Goal: Information Seeking & Learning: Learn about a topic

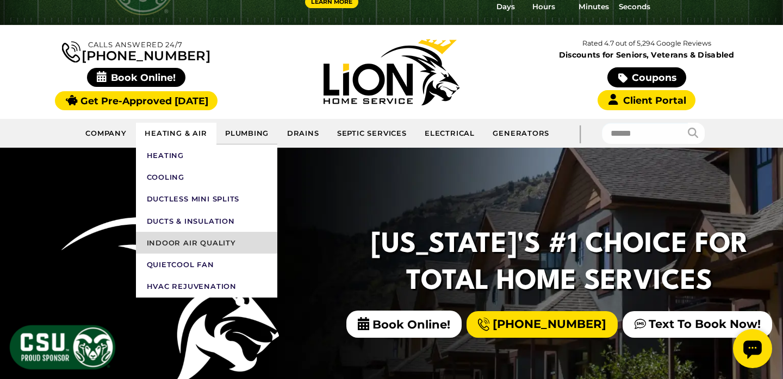
click at [188, 242] on link "Indoor Air Quality" at bounding box center [206, 243] width 141 height 22
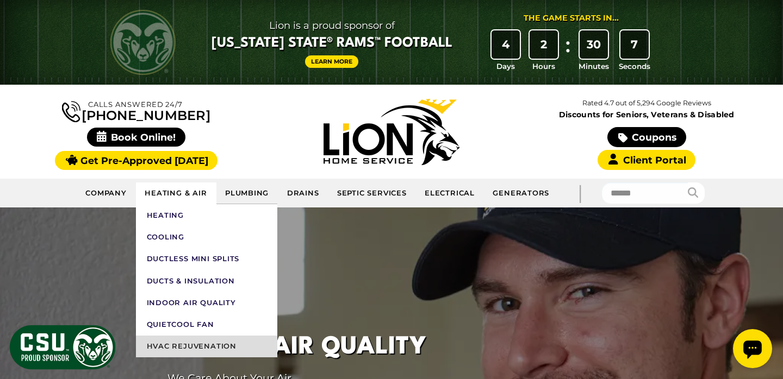
click at [193, 348] on link "HVAC Rejuvenation" at bounding box center [206, 347] width 141 height 22
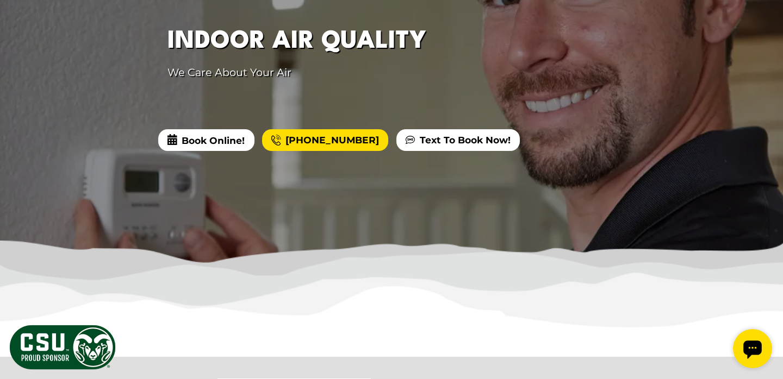
scroll to position [310, 0]
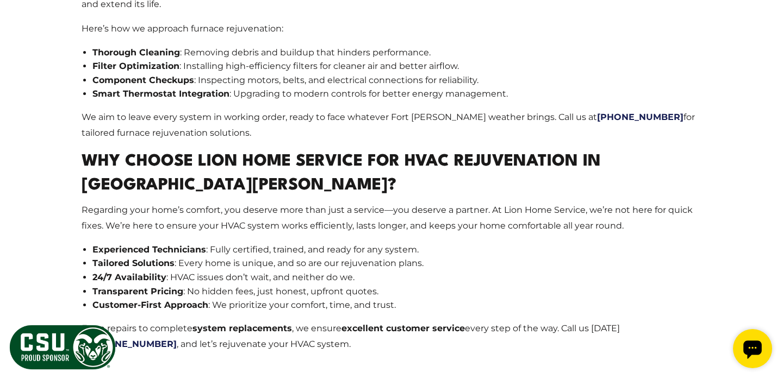
scroll to position [2134, 0]
